Goal: Book appointment/travel/reservation

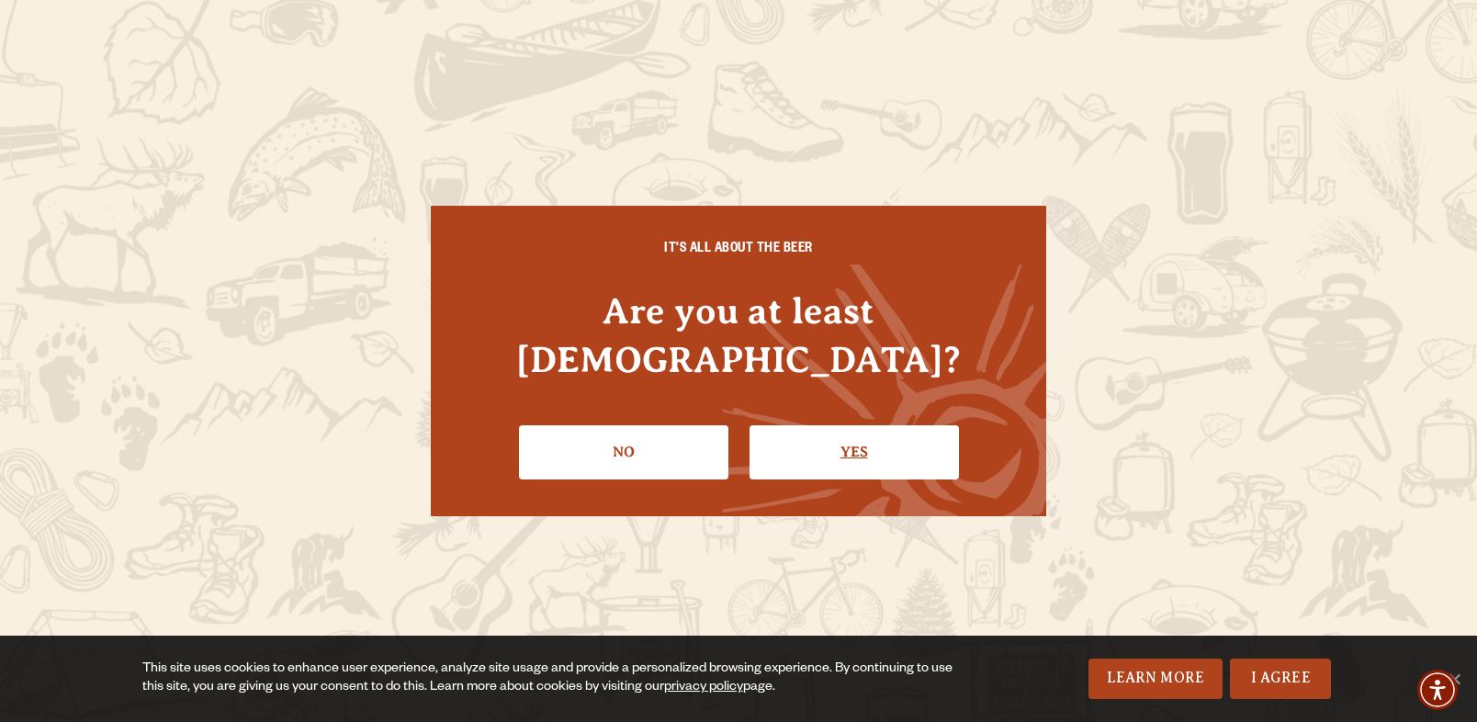
click at [901, 429] on link "Yes" at bounding box center [853, 451] width 209 height 53
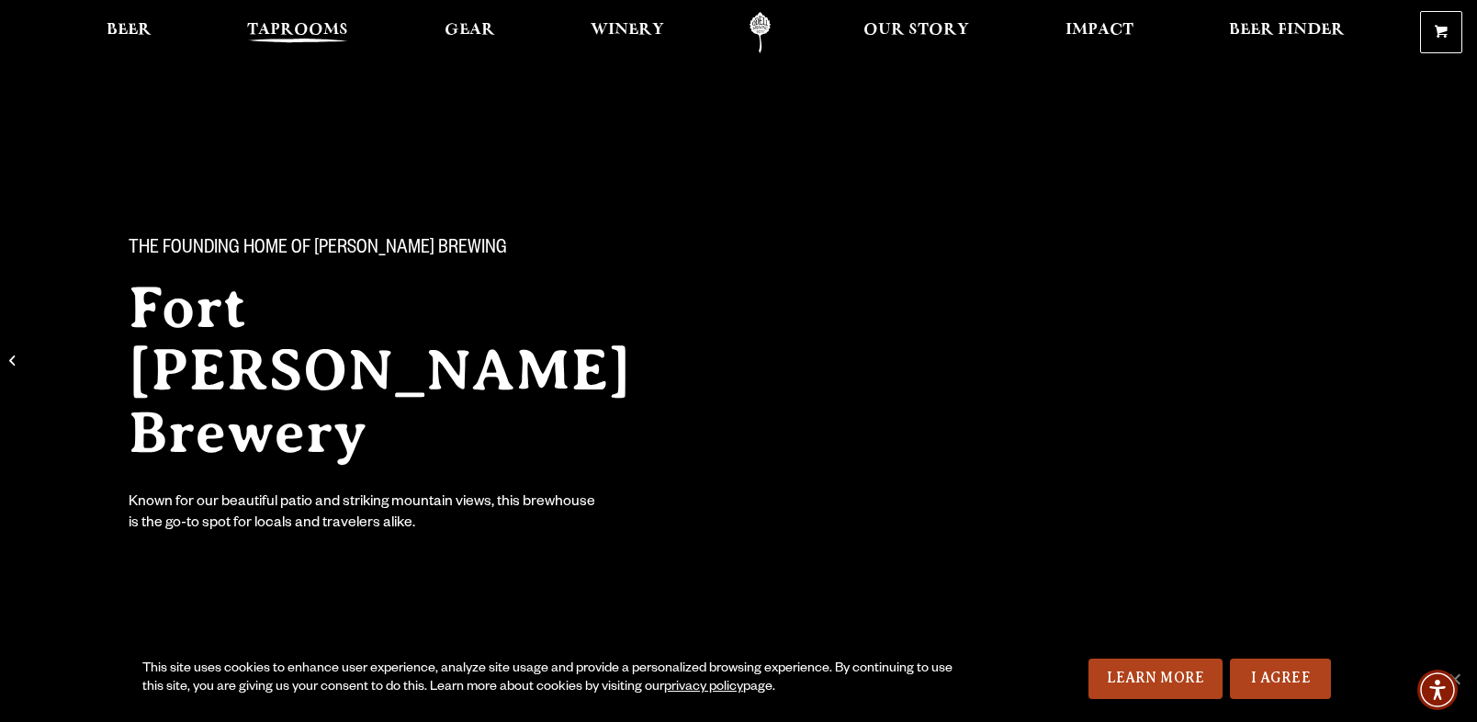
click at [306, 30] on span "Taprooms" at bounding box center [297, 30] width 101 height 15
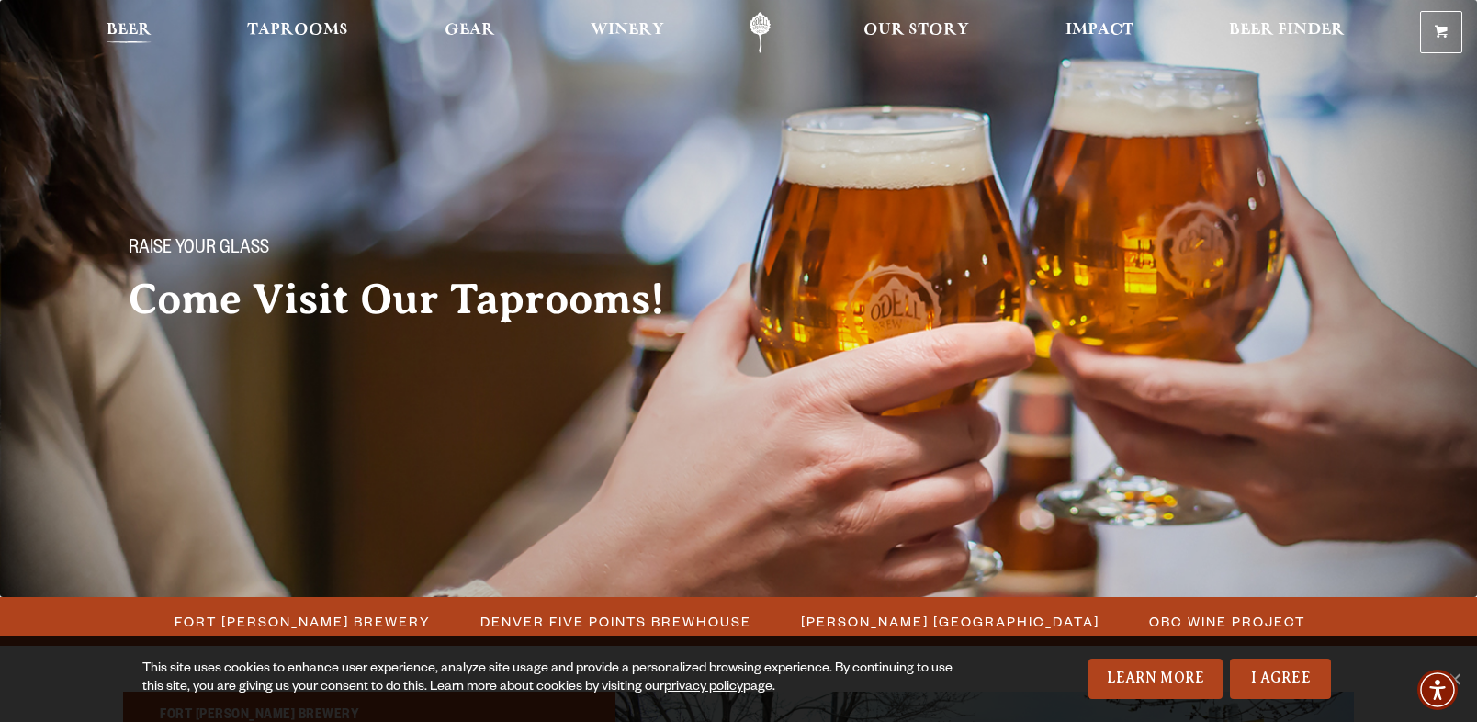
click at [122, 34] on span "Beer" at bounding box center [129, 30] width 45 height 15
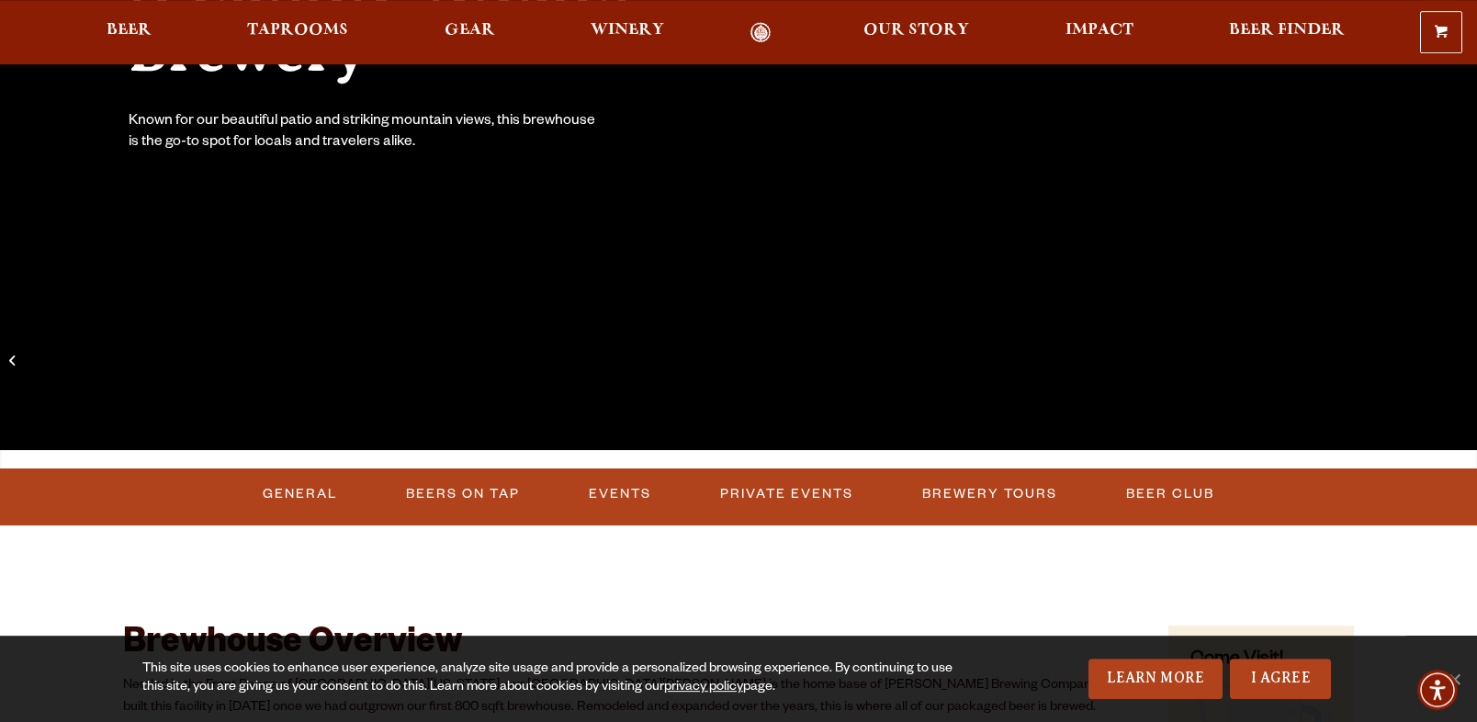
scroll to position [468, 0]
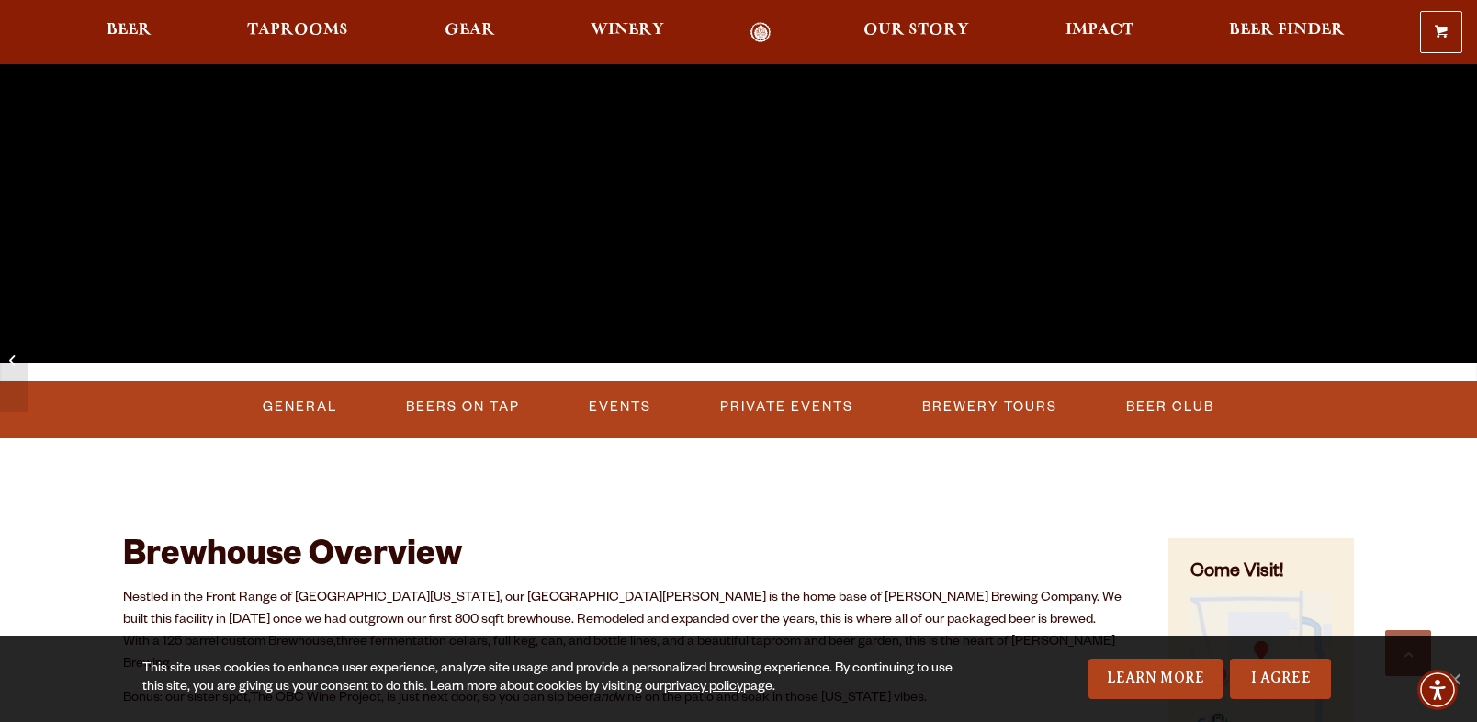
click at [994, 405] on link "Brewery Tours" at bounding box center [990, 407] width 150 height 42
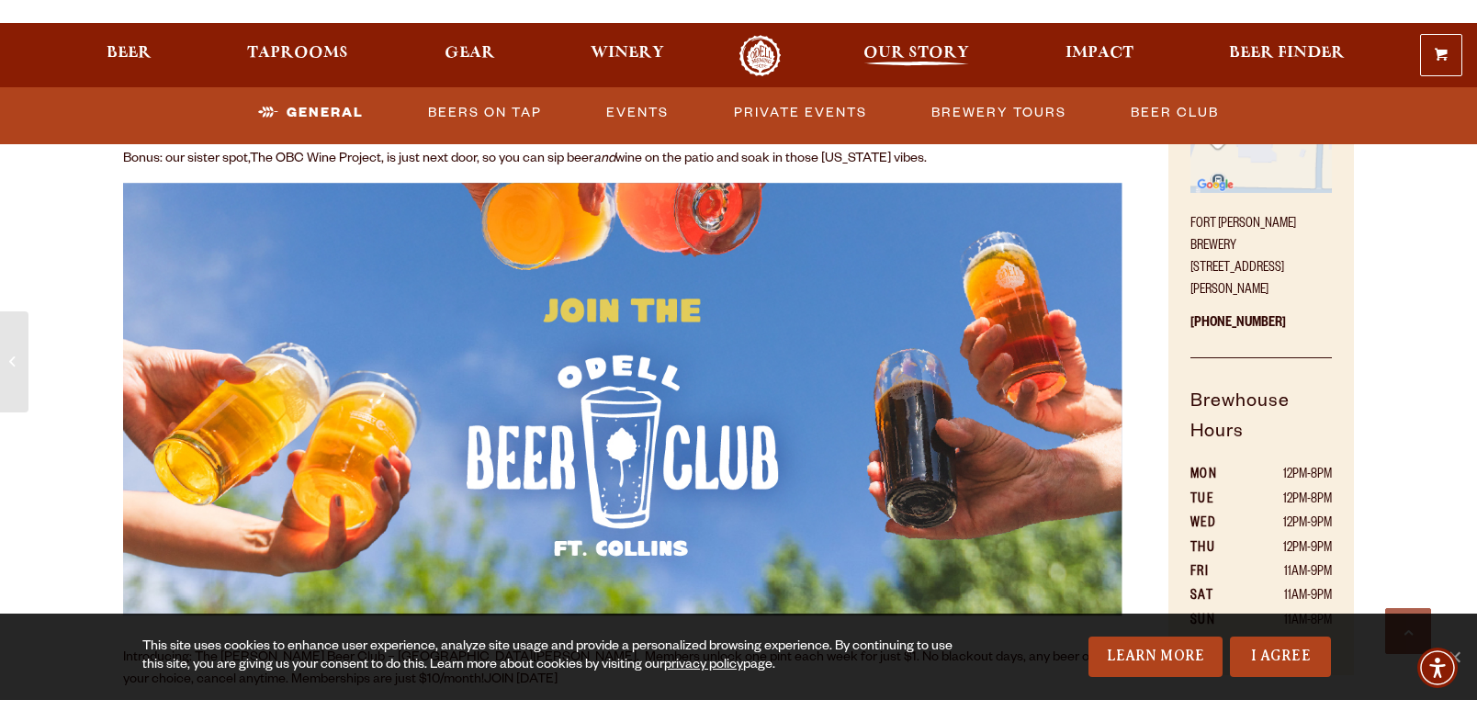
scroll to position [1030, 0]
